Goal: Task Accomplishment & Management: Use online tool/utility

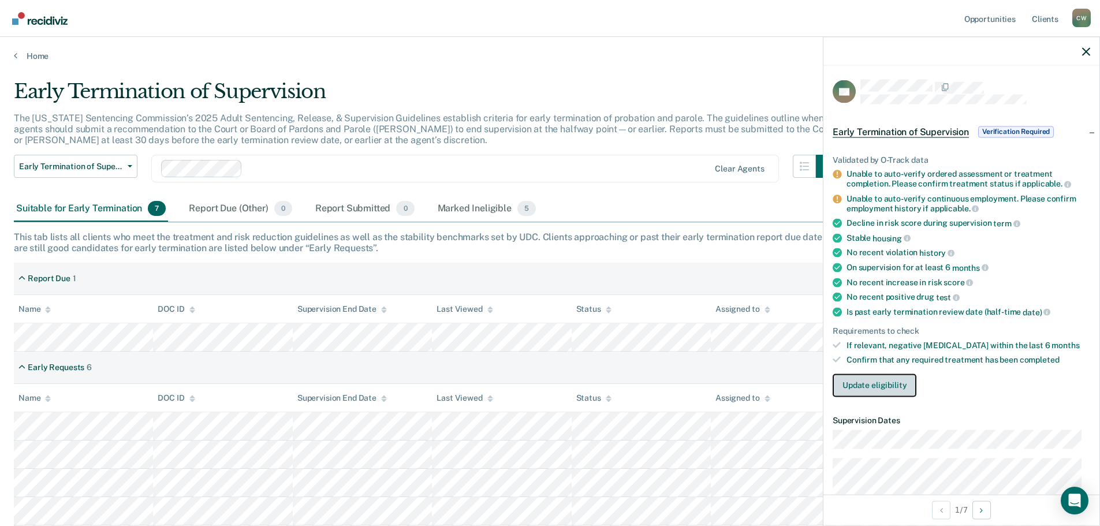
click at [894, 387] on button "Update eligibility" at bounding box center [875, 385] width 84 height 23
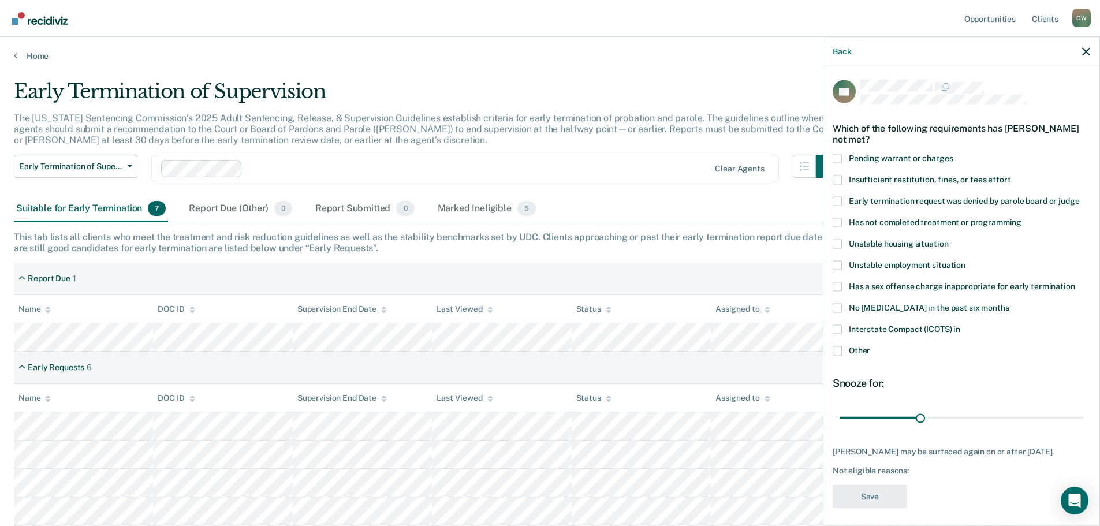
click at [837, 353] on span at bounding box center [837, 350] width 9 height 9
click at [870, 346] on input "Other" at bounding box center [870, 346] width 0 height 0
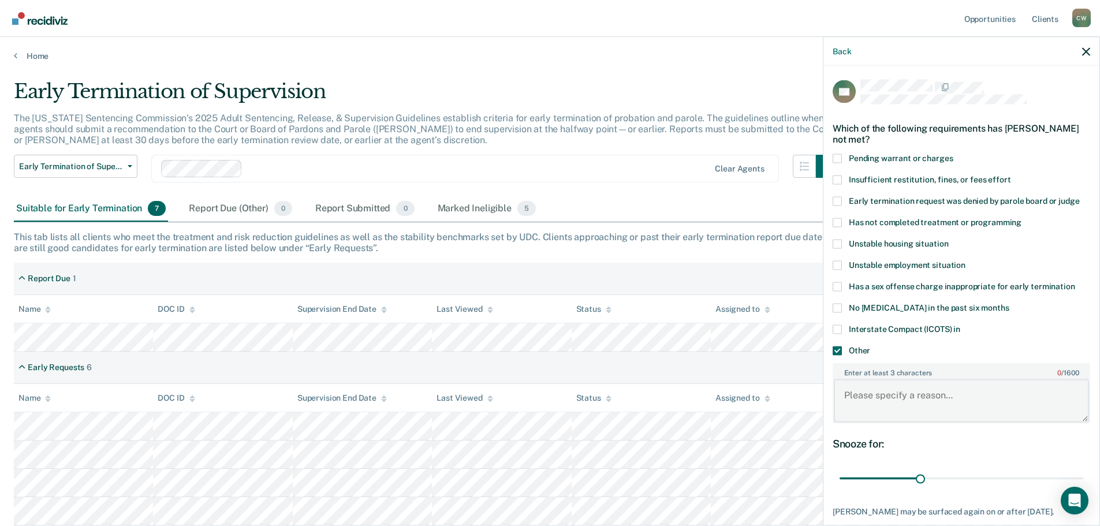
click at [904, 393] on textarea "Enter at least 3 characters 0 / 1600" at bounding box center [961, 400] width 255 height 43
type textarea "Waiting"
